Goal: Check status: Check status

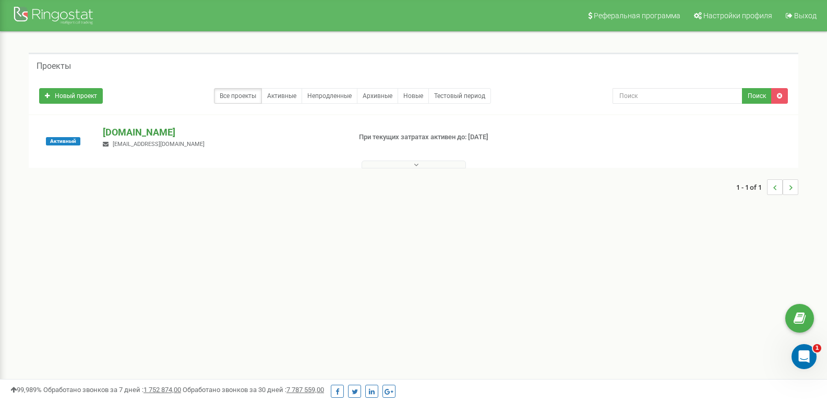
click at [130, 128] on p "[DOMAIN_NAME]" at bounding box center [222, 133] width 239 height 14
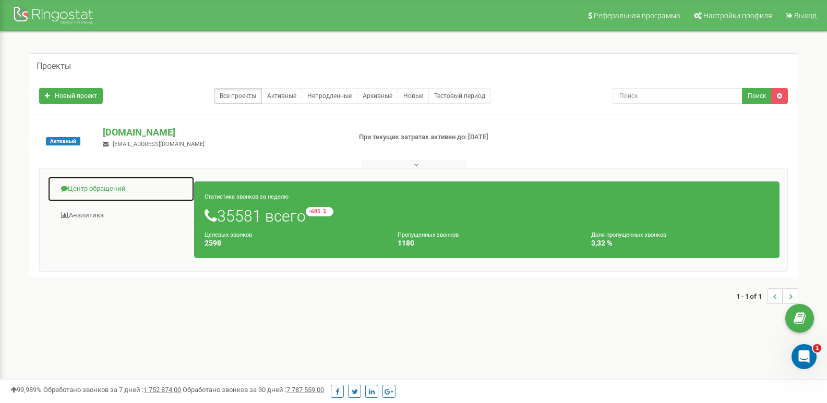
click at [96, 183] on link "Центр обращений" at bounding box center [120, 189] width 147 height 26
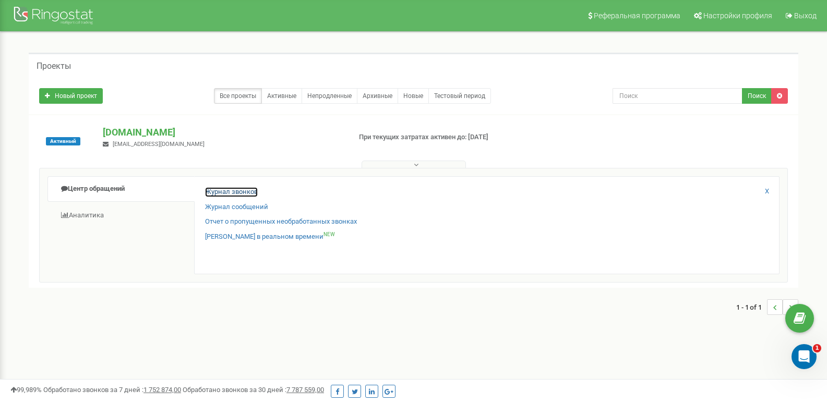
click at [221, 189] on link "Журнал звонков" at bounding box center [231, 192] width 53 height 10
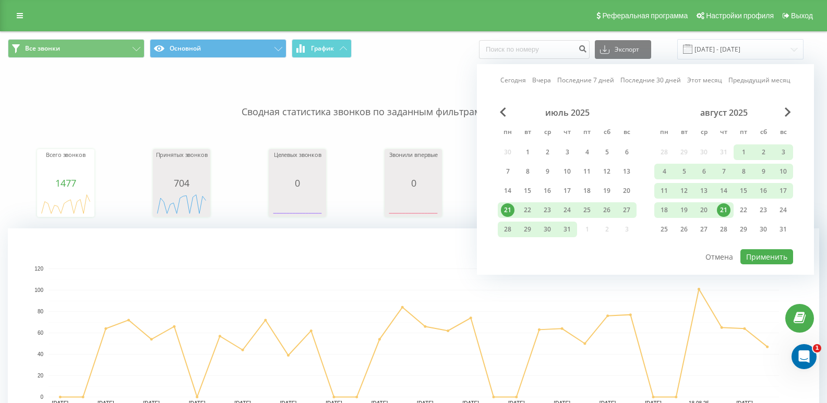
click at [723, 210] on div "21" at bounding box center [724, 211] width 14 height 14
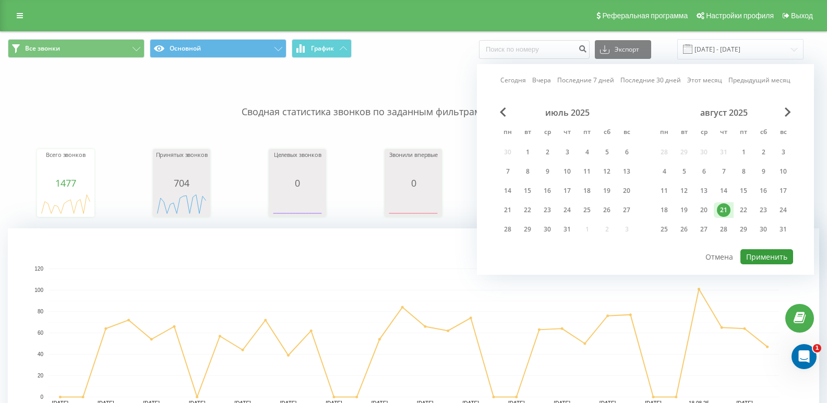
click at [766, 258] on button "Применить" at bounding box center [767, 256] width 53 height 15
type input "21.08.2025 - 21.08.2025"
